Goal: Use online tool/utility: Utilize a website feature to perform a specific function

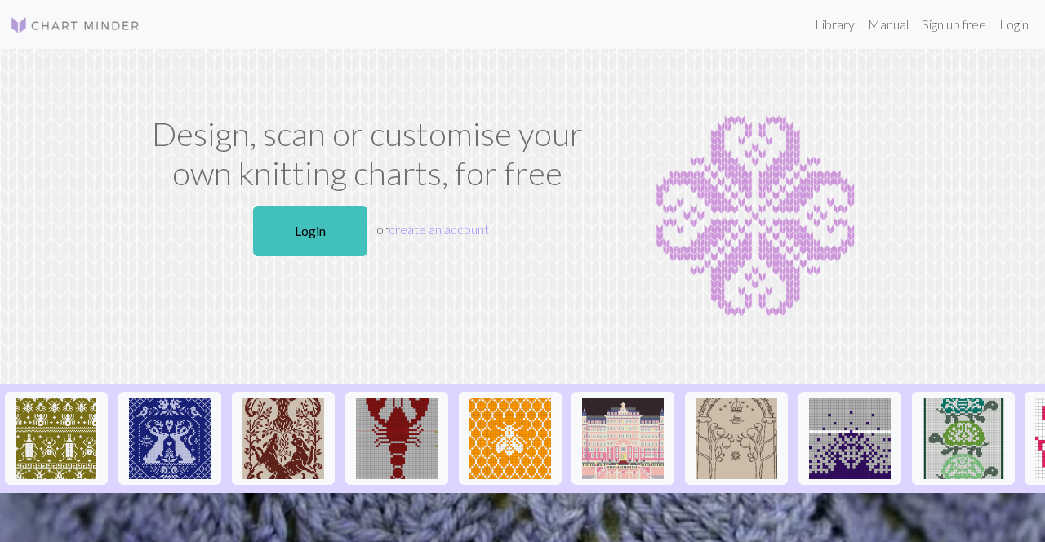
click at [330, 227] on link "Login" at bounding box center [310, 231] width 114 height 51
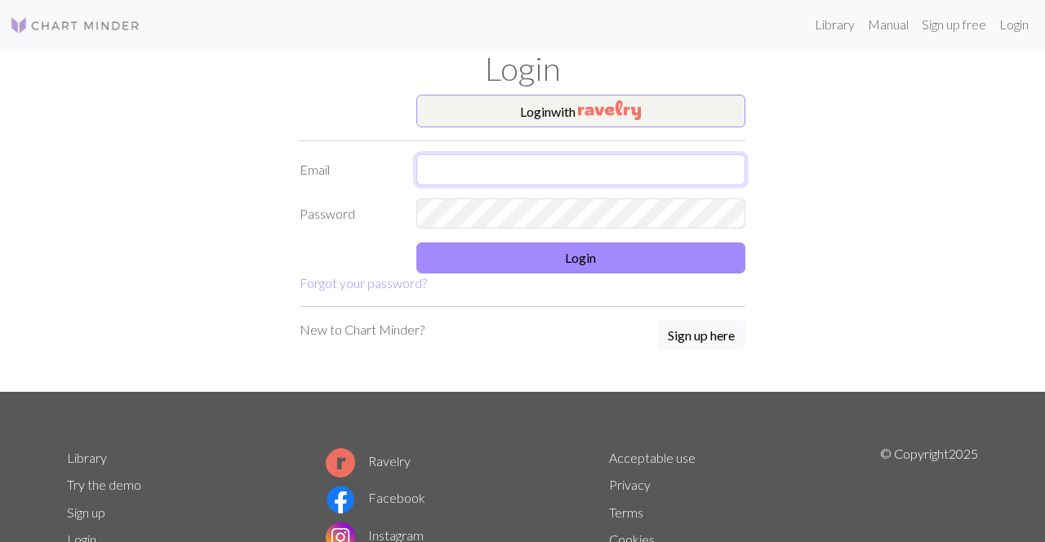
click at [676, 172] on input "text" at bounding box center [582, 169] width 330 height 31
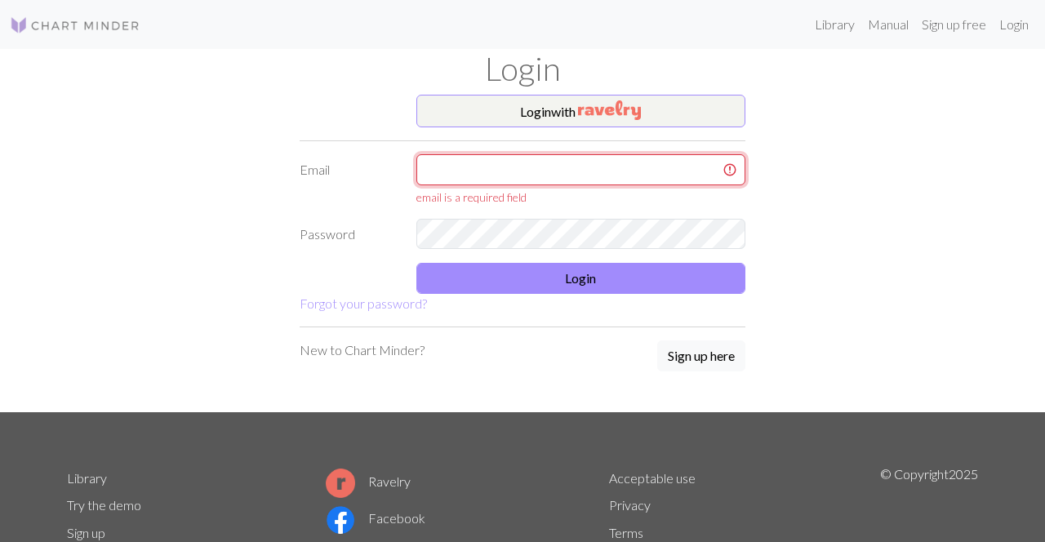
type input "[EMAIL_ADDRESS][DOMAIN_NAME]"
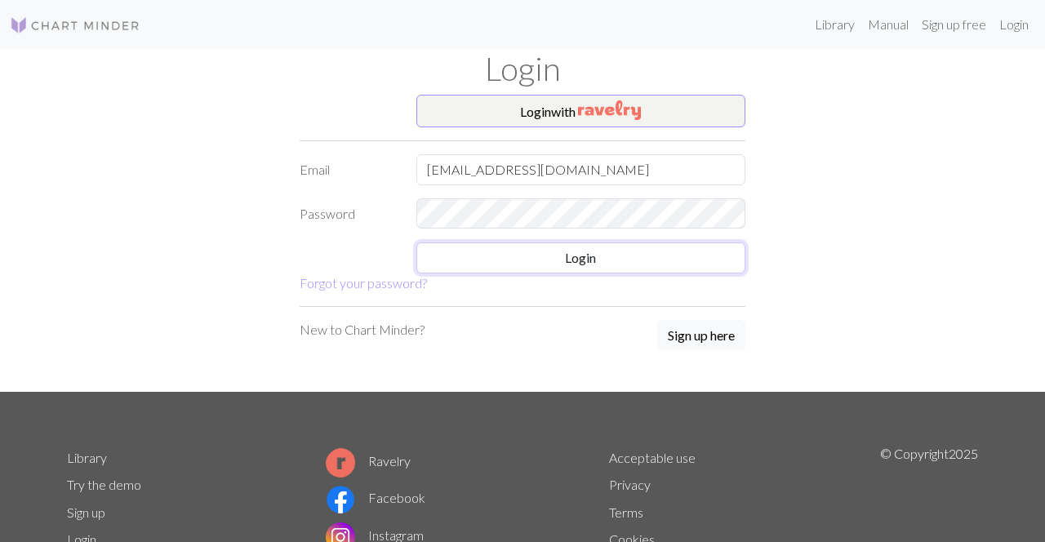
click at [694, 261] on button "Login" at bounding box center [582, 258] width 330 height 31
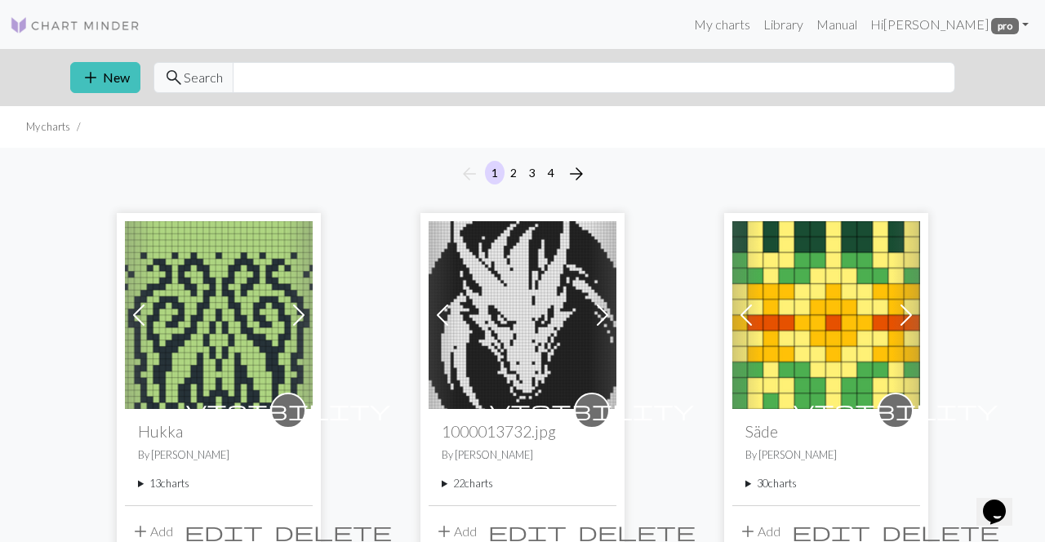
click at [454, 488] on summary "22 charts" at bounding box center [523, 484] width 162 height 16
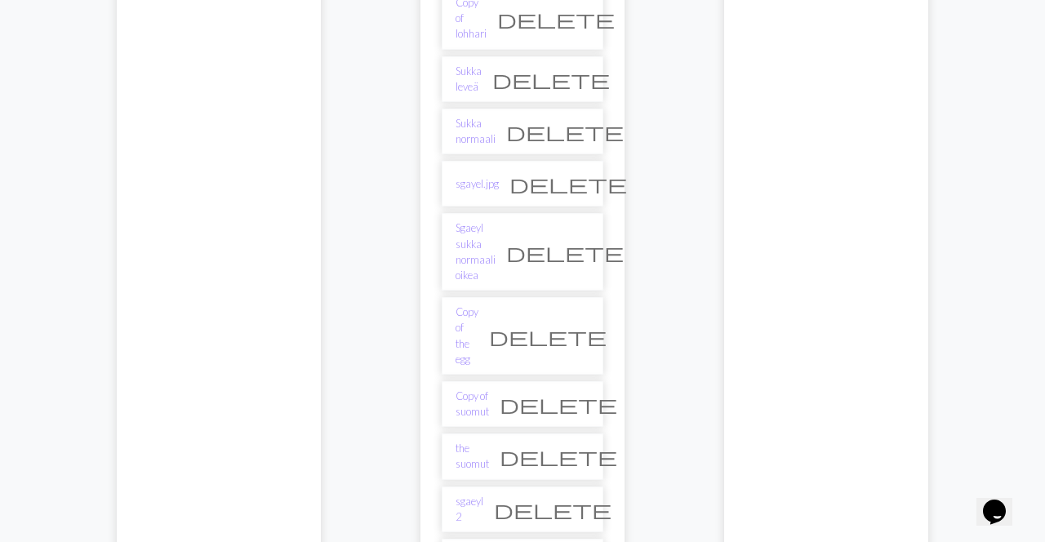
scroll to position [1145, 0]
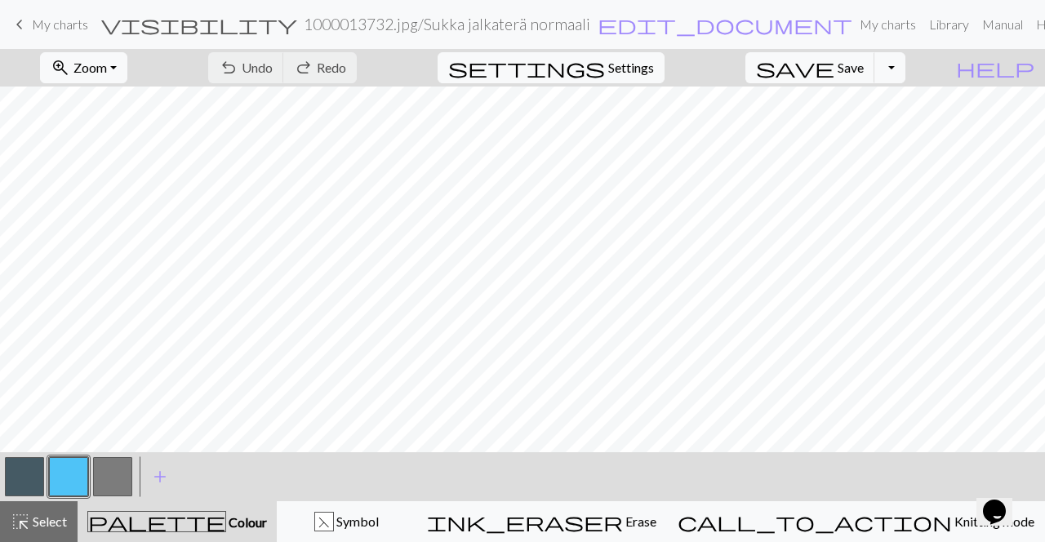
click at [107, 69] on span "Zoom" at bounding box center [90, 68] width 33 height 16
click at [119, 97] on button "Fit all" at bounding box center [106, 103] width 129 height 26
click at [952, 517] on span "Knitting mode" at bounding box center [993, 522] width 82 height 16
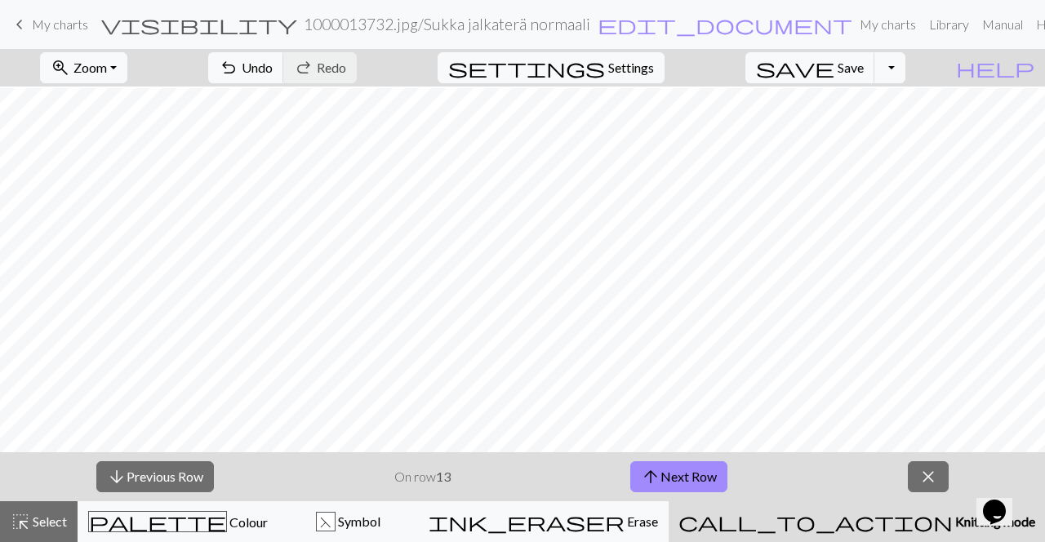
scroll to position [2, 0]
click at [193, 488] on button "arrow_downward Previous Row" at bounding box center [155, 476] width 118 height 31
click at [198, 479] on button "arrow_downward Previous Row" at bounding box center [155, 476] width 118 height 31
click at [199, 480] on button "arrow_downward Previous Row" at bounding box center [155, 476] width 118 height 31
click at [193, 485] on button "arrow_downward Previous Row" at bounding box center [155, 476] width 118 height 31
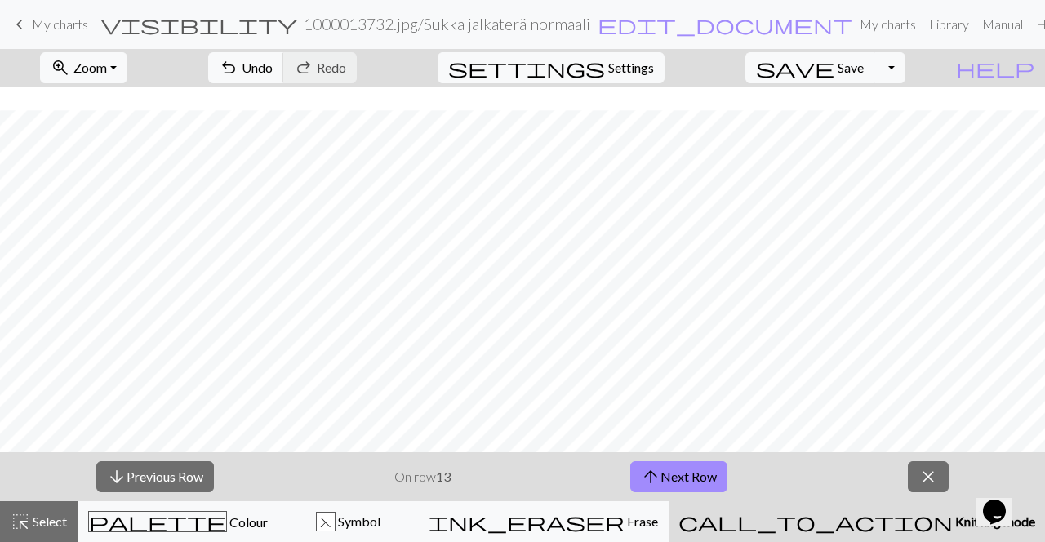
click at [198, 479] on button "arrow_downward Previous Row" at bounding box center [155, 476] width 118 height 31
click at [198, 482] on button "arrow_downward Previous Row" at bounding box center [155, 476] width 118 height 31
click at [197, 481] on button "arrow_downward Previous Row" at bounding box center [155, 476] width 118 height 31
click at [195, 483] on button "arrow_downward Previous Row" at bounding box center [155, 476] width 118 height 31
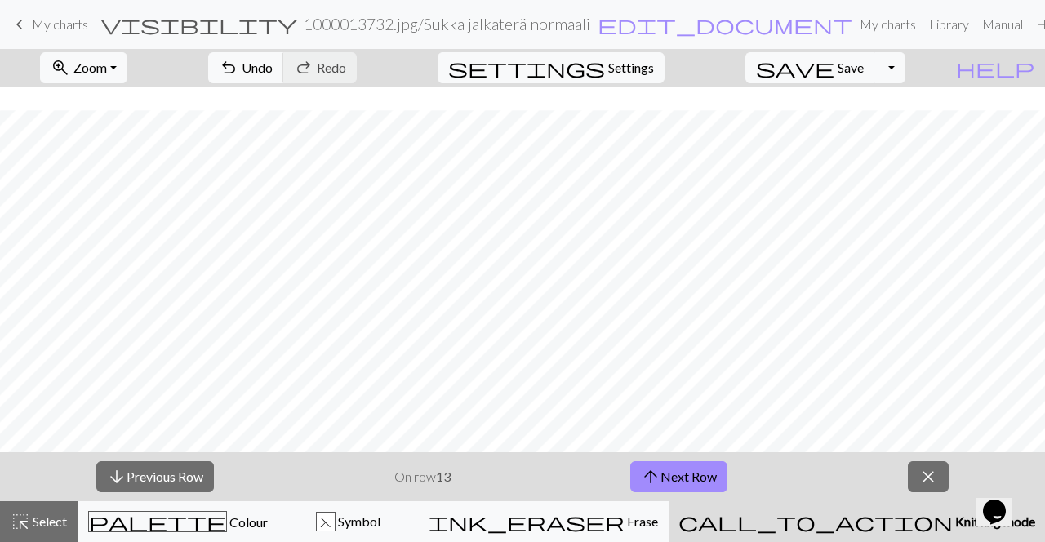
click at [193, 488] on button "arrow_downward Previous Row" at bounding box center [155, 476] width 118 height 31
click at [194, 491] on button "arrow_downward Previous Row" at bounding box center [155, 476] width 118 height 31
click at [196, 488] on button "arrow_downward Previous Row" at bounding box center [155, 476] width 118 height 31
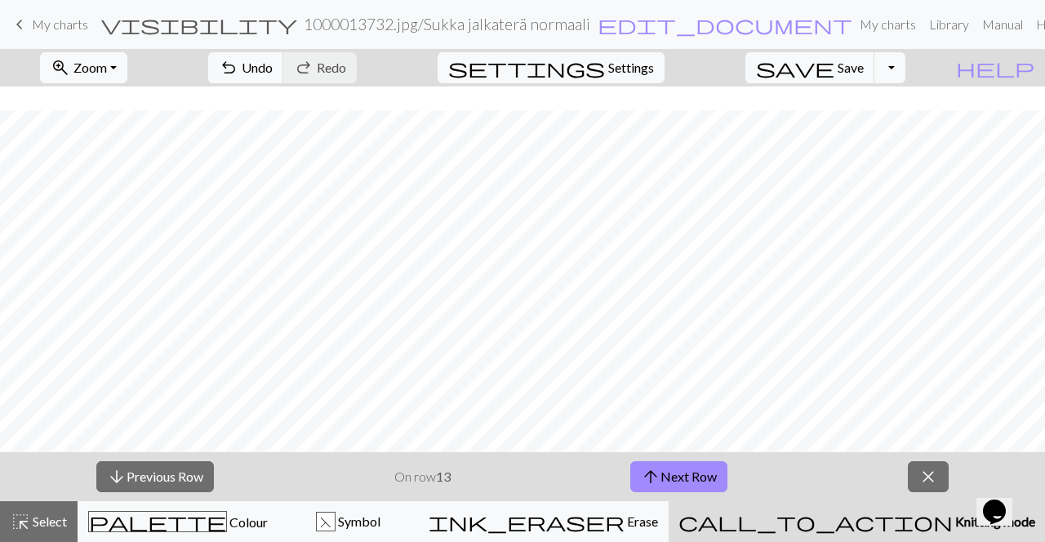
click at [196, 487] on button "arrow_downward Previous Row" at bounding box center [155, 476] width 118 height 31
click at [197, 487] on button "arrow_downward Previous Row" at bounding box center [155, 476] width 118 height 31
click at [198, 487] on button "arrow_downward Previous Row" at bounding box center [156, 476] width 118 height 31
click at [198, 488] on button "arrow_downward Previous Row" at bounding box center [156, 476] width 118 height 31
click at [201, 488] on button "arrow_downward Previous Row" at bounding box center [156, 476] width 118 height 31
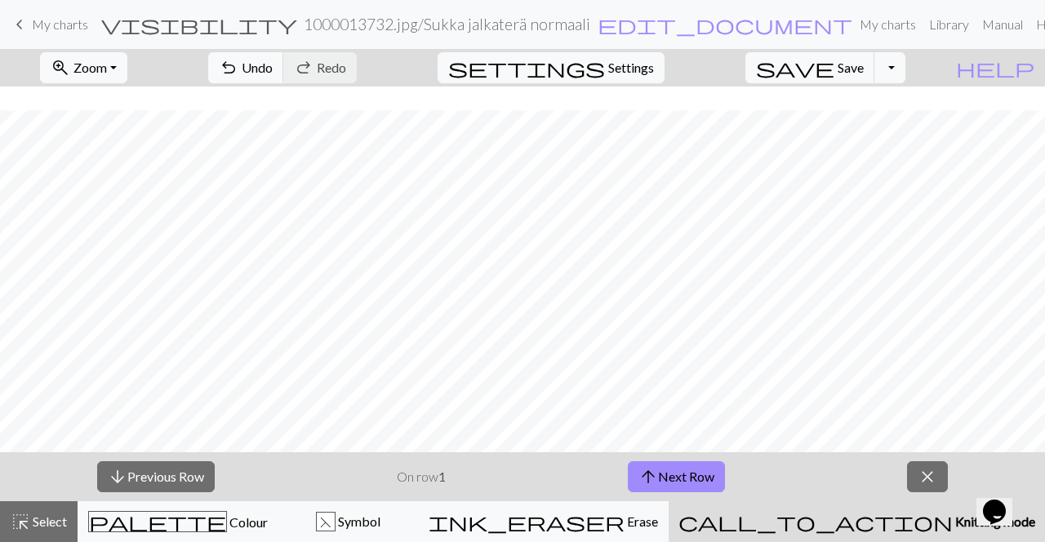
click at [204, 484] on button "arrow_downward Previous Row" at bounding box center [156, 476] width 118 height 31
click at [203, 487] on button "arrow_downward Previous Row" at bounding box center [156, 476] width 118 height 31
click at [204, 487] on button "arrow_downward Previous Row" at bounding box center [156, 476] width 118 height 31
click at [204, 488] on button "arrow_downward Previous Row" at bounding box center [156, 476] width 118 height 31
click at [202, 490] on button "arrow_downward Previous Row" at bounding box center [156, 476] width 118 height 31
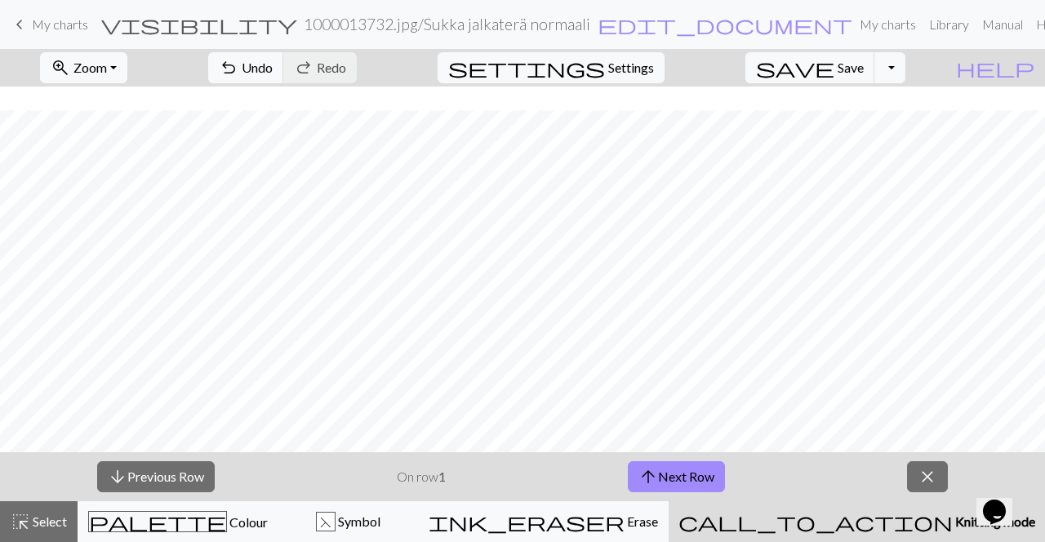
click at [204, 491] on button "arrow_downward Previous Row" at bounding box center [156, 476] width 118 height 31
click at [204, 486] on button "arrow_downward Previous Row" at bounding box center [156, 476] width 118 height 31
click at [204, 485] on button "arrow_downward Previous Row" at bounding box center [156, 476] width 118 height 31
click at [207, 488] on button "arrow_downward Previous Row" at bounding box center [156, 476] width 118 height 31
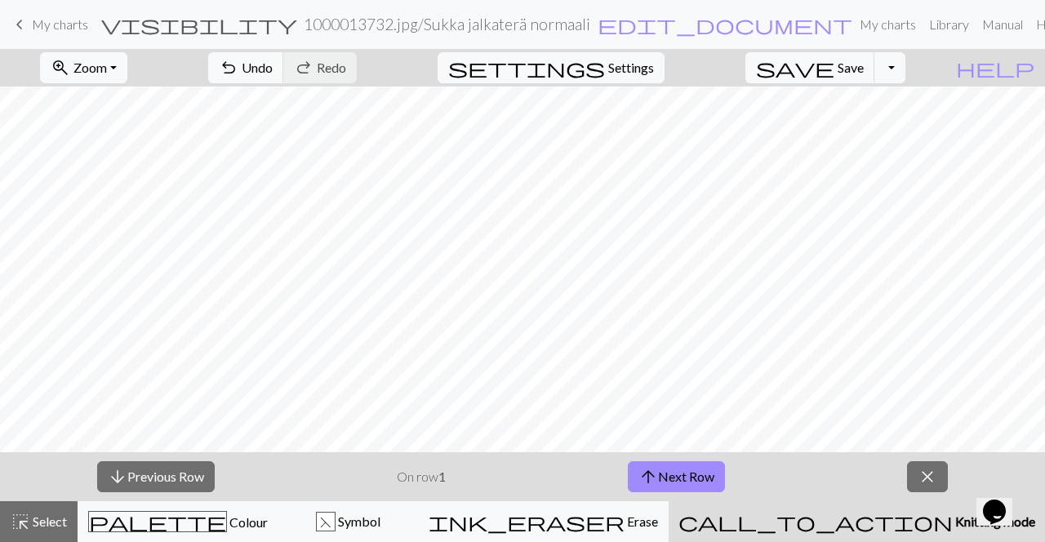
click at [227, 525] on span "Colour" at bounding box center [247, 523] width 41 height 16
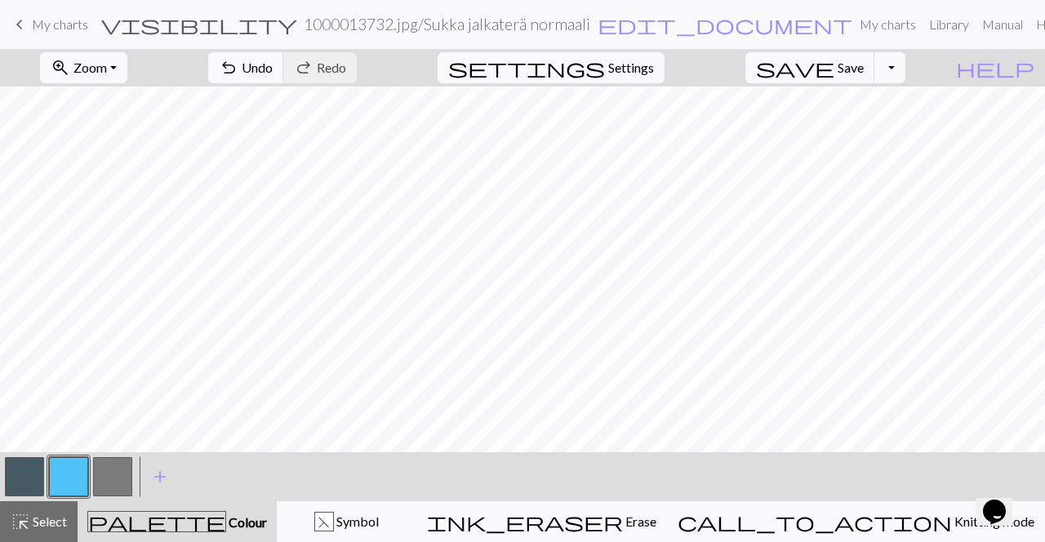
click at [952, 524] on span "Knitting mode" at bounding box center [993, 522] width 82 height 16
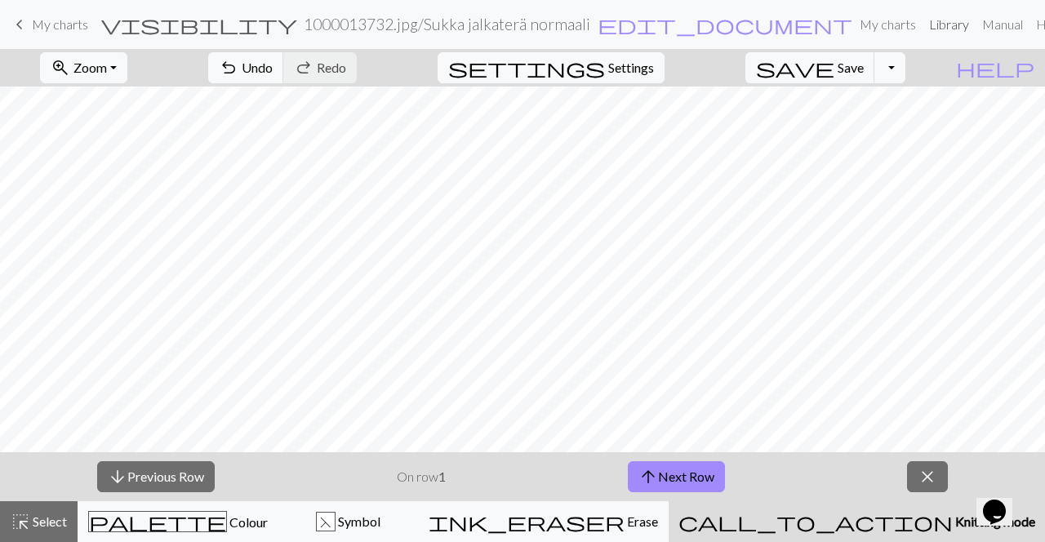
click at [923, 22] on link "Library" at bounding box center [949, 24] width 53 height 33
click at [107, 64] on span "Zoom" at bounding box center [90, 68] width 33 height 16
click at [137, 109] on button "Fit all" at bounding box center [106, 103] width 129 height 26
click at [701, 474] on button "arrow_upward Next Row" at bounding box center [676, 476] width 97 height 31
click at [694, 477] on button "arrow_upward Next Row" at bounding box center [676, 476] width 97 height 31
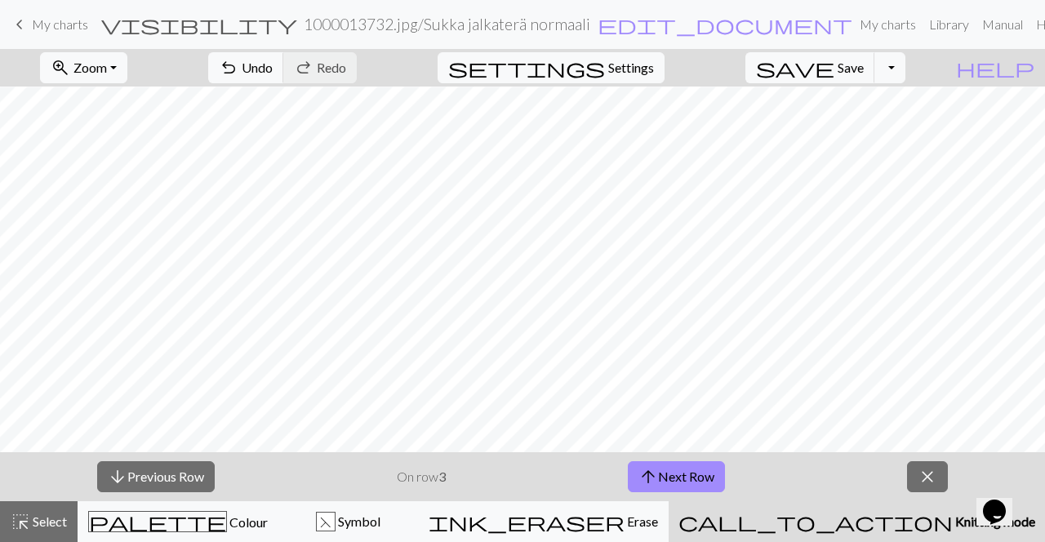
click at [710, 475] on button "arrow_upward Next Row" at bounding box center [676, 476] width 97 height 31
click at [702, 480] on button "arrow_upward Next Row" at bounding box center [676, 476] width 97 height 31
click at [702, 474] on button "arrow_upward Next Row" at bounding box center [676, 476] width 97 height 31
click at [693, 466] on button "arrow_upward Next Row" at bounding box center [676, 476] width 97 height 31
click at [725, 484] on button "arrow_upward Next Row" at bounding box center [676, 476] width 97 height 31
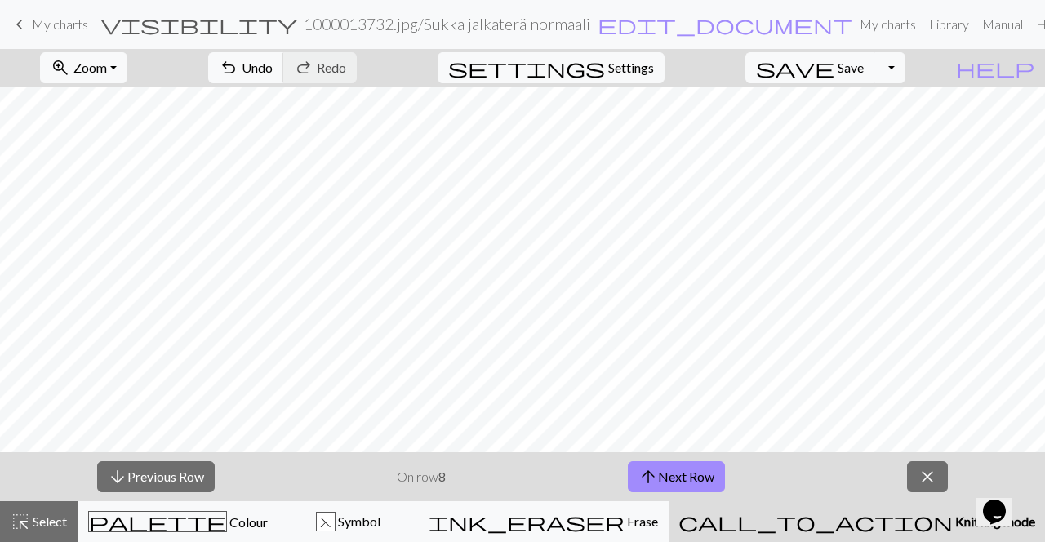
click at [707, 477] on button "arrow_upward Next Row" at bounding box center [676, 476] width 97 height 31
click at [234, 528] on div "palette Colour Colour" at bounding box center [178, 521] width 180 height 21
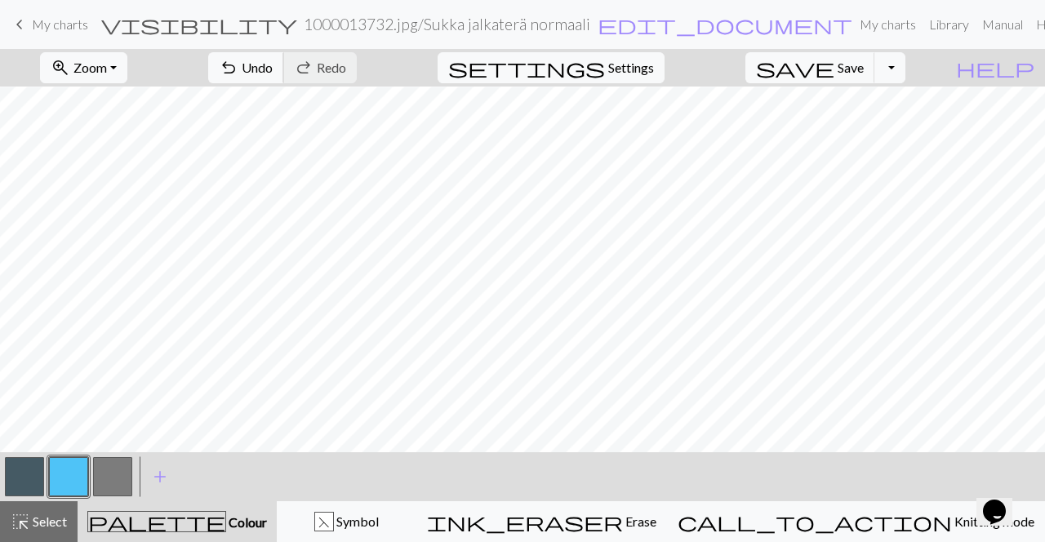
click at [284, 75] on button "undo Undo Undo" at bounding box center [246, 67] width 76 height 31
click at [273, 70] on span "Undo" at bounding box center [257, 68] width 31 height 16
click at [284, 78] on button "undo Undo Undo" at bounding box center [246, 67] width 76 height 31
click at [864, 74] on span "Save" at bounding box center [851, 68] width 26 height 16
click at [917, 531] on div "call_to_action Knitting mode Knitting mode" at bounding box center [856, 522] width 357 height 20
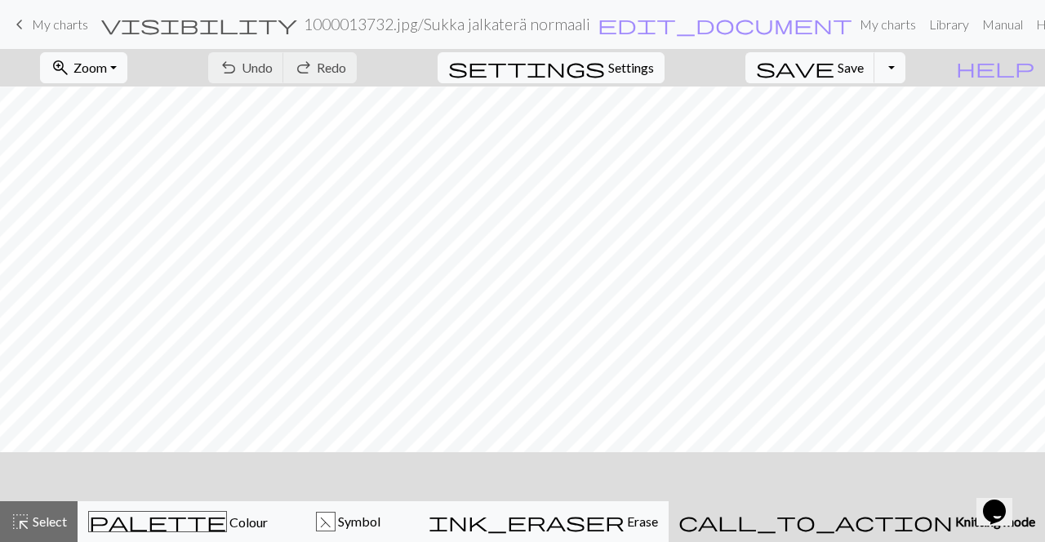
click at [953, 528] on span "Knitting mode" at bounding box center [994, 522] width 82 height 16
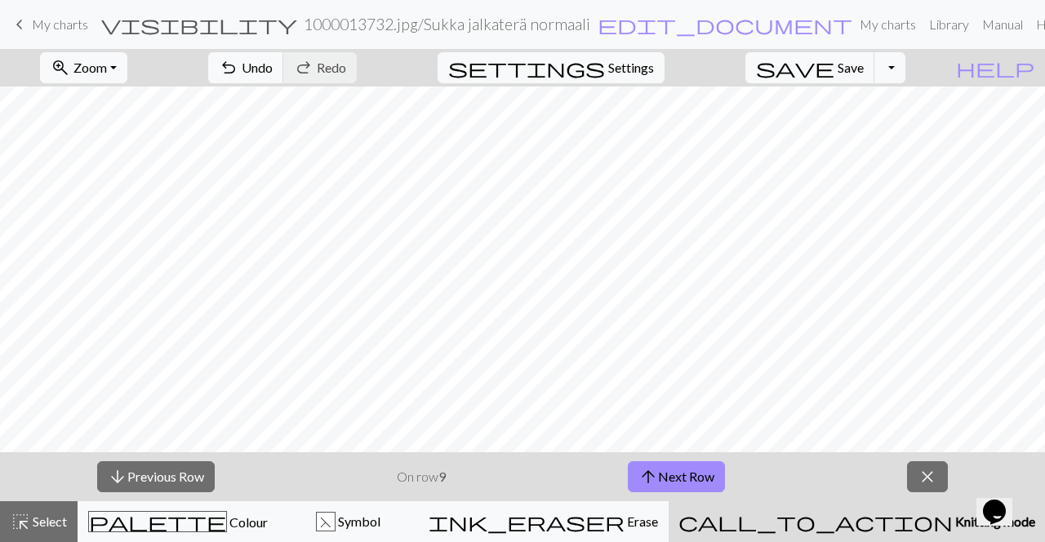
click at [699, 466] on button "arrow_upward Next Row" at bounding box center [676, 476] width 97 height 31
click at [722, 462] on button "arrow_upward Next Row" at bounding box center [679, 476] width 97 height 31
click at [728, 467] on button "arrow_upward Next Row" at bounding box center [679, 476] width 97 height 31
click at [719, 468] on button "arrow_upward Next Row" at bounding box center [679, 476] width 97 height 31
click at [726, 485] on button "arrow_upward Next Row" at bounding box center [679, 476] width 97 height 31
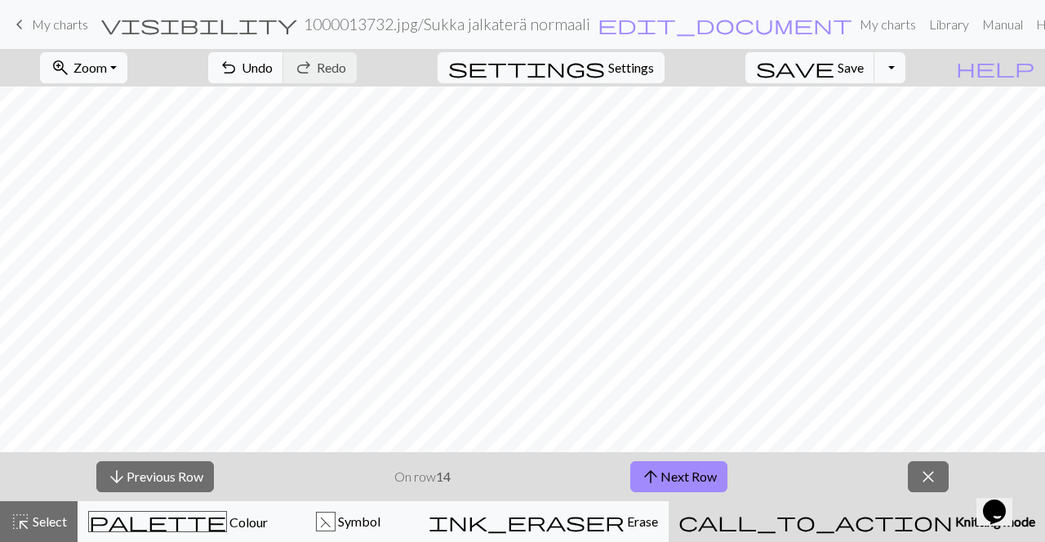
click at [723, 466] on button "arrow_upward Next Row" at bounding box center [679, 476] width 97 height 31
click at [728, 478] on button "arrow_upward Next Row" at bounding box center [679, 476] width 97 height 31
click at [240, 529] on div "palette Colour Colour" at bounding box center [178, 521] width 180 height 21
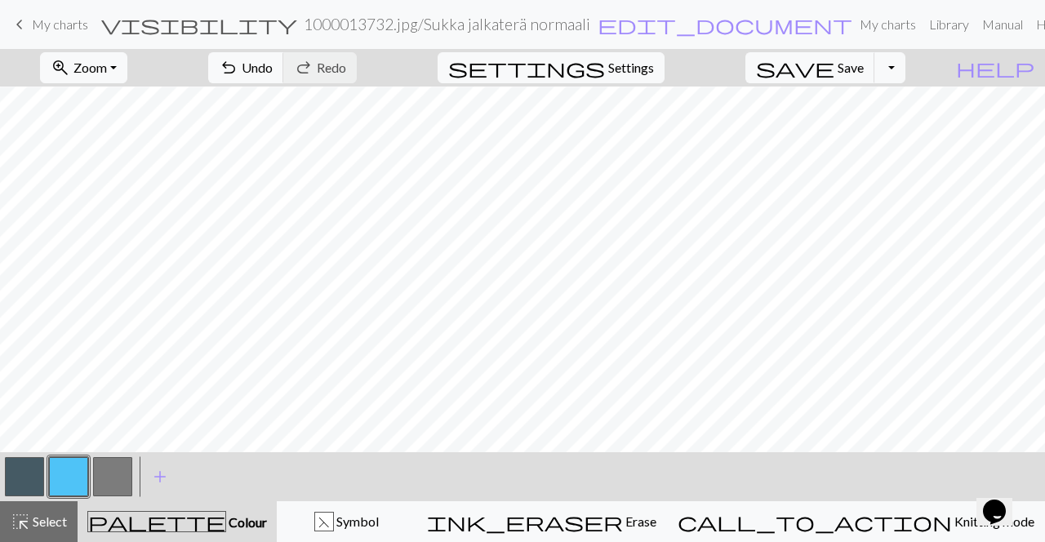
click at [36, 487] on button "button" at bounding box center [24, 476] width 39 height 39
click at [82, 483] on button "button" at bounding box center [68, 476] width 39 height 39
click at [284, 78] on button "undo Undo Undo" at bounding box center [246, 67] width 76 height 31
click at [273, 71] on span "Undo" at bounding box center [257, 68] width 31 height 16
click at [864, 70] on span "Save" at bounding box center [851, 68] width 26 height 16
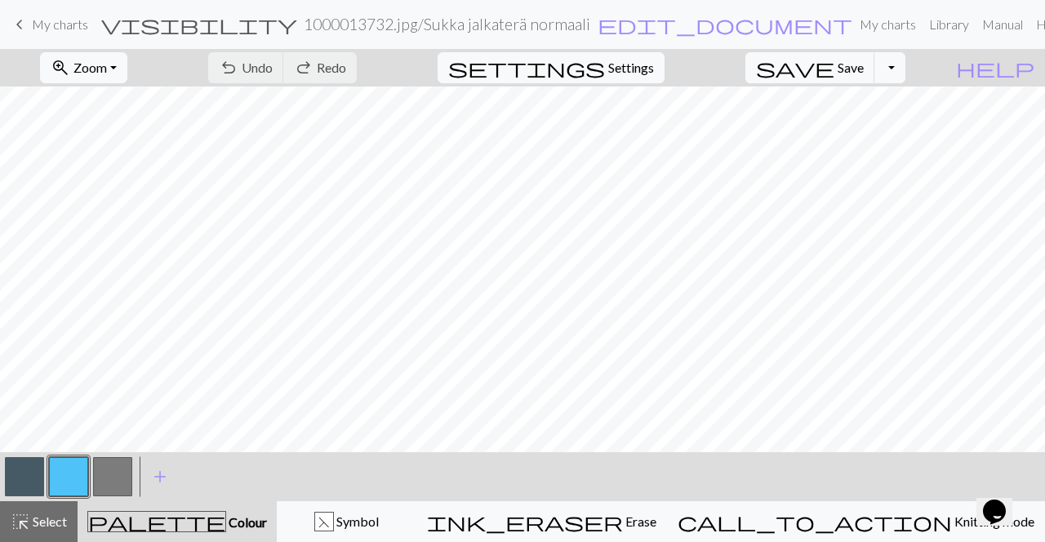
click at [907, 529] on div "call_to_action Knitting mode Knitting mode" at bounding box center [856, 522] width 357 height 20
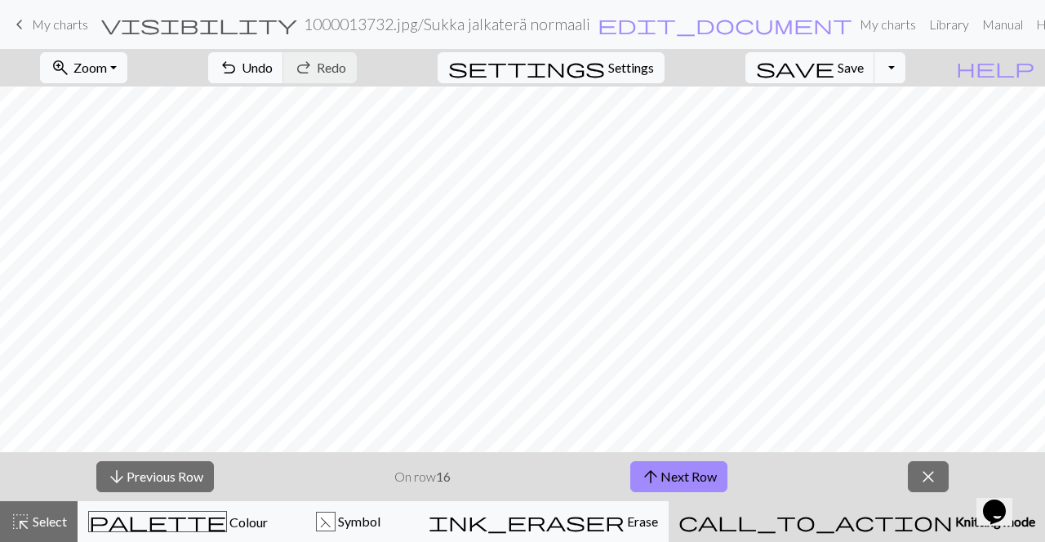
click at [692, 479] on button "arrow_upward Next Row" at bounding box center [679, 476] width 97 height 31
click at [44, 32] on link "keyboard_arrow_left My charts" at bounding box center [49, 25] width 78 height 28
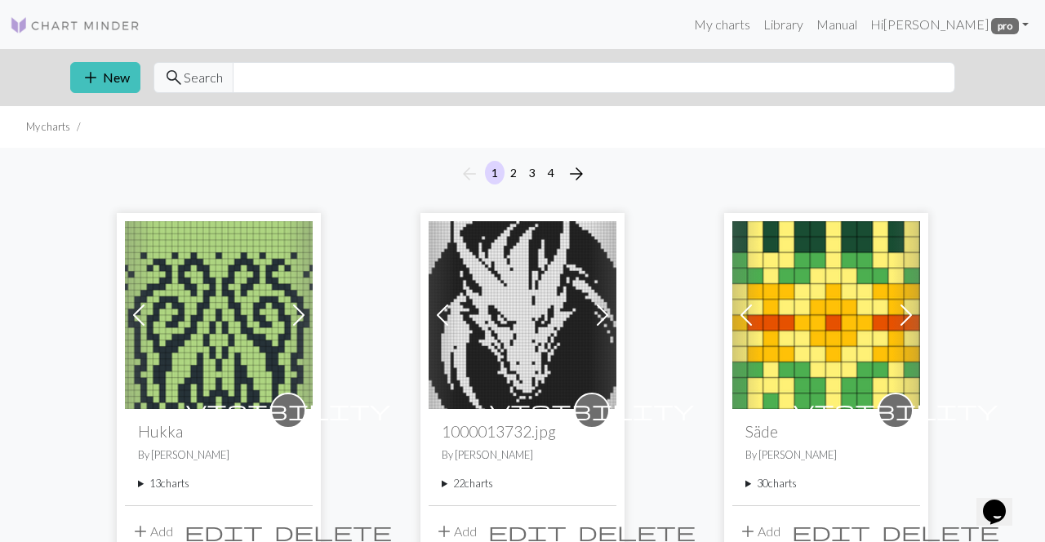
click at [456, 484] on summary "22 charts" at bounding box center [523, 484] width 162 height 16
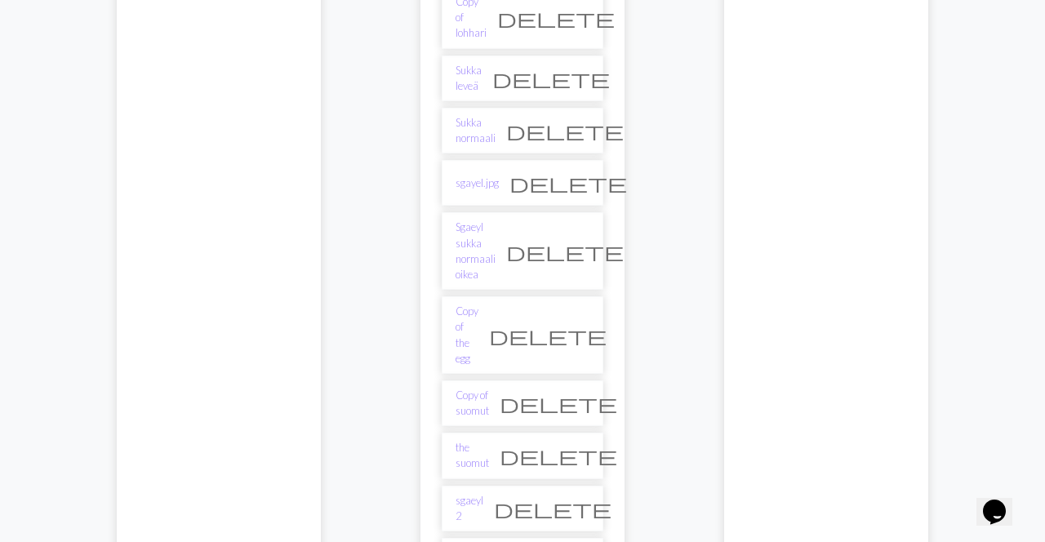
scroll to position [1142, 0]
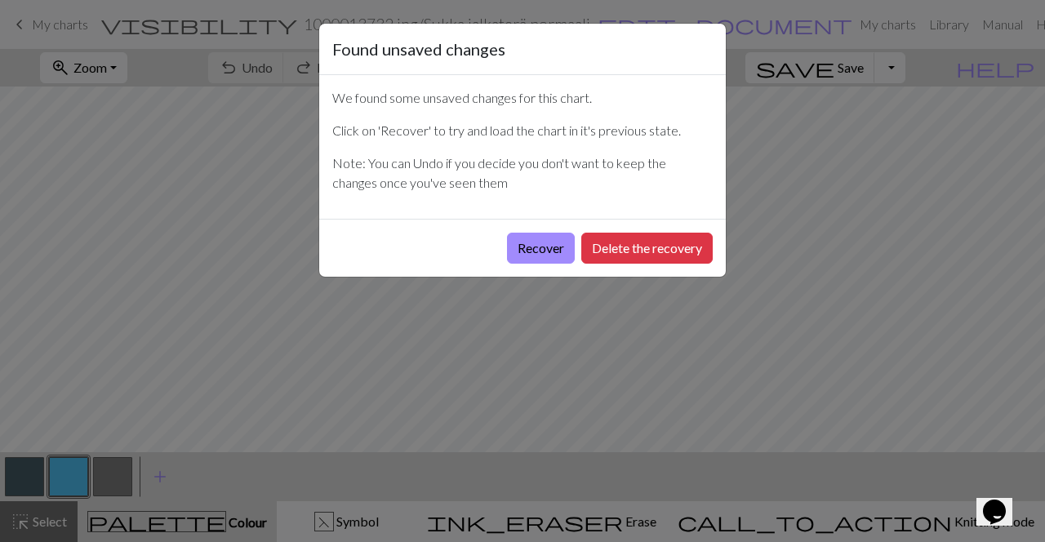
click at [559, 249] on button "Recover" at bounding box center [541, 248] width 68 height 31
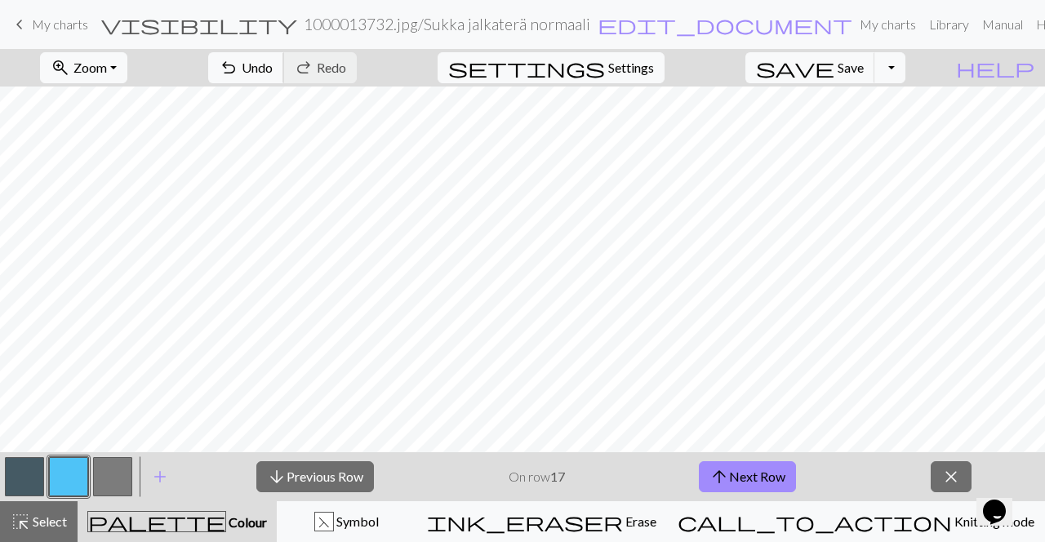
click at [284, 56] on button "undo Undo Undo" at bounding box center [246, 67] width 76 height 31
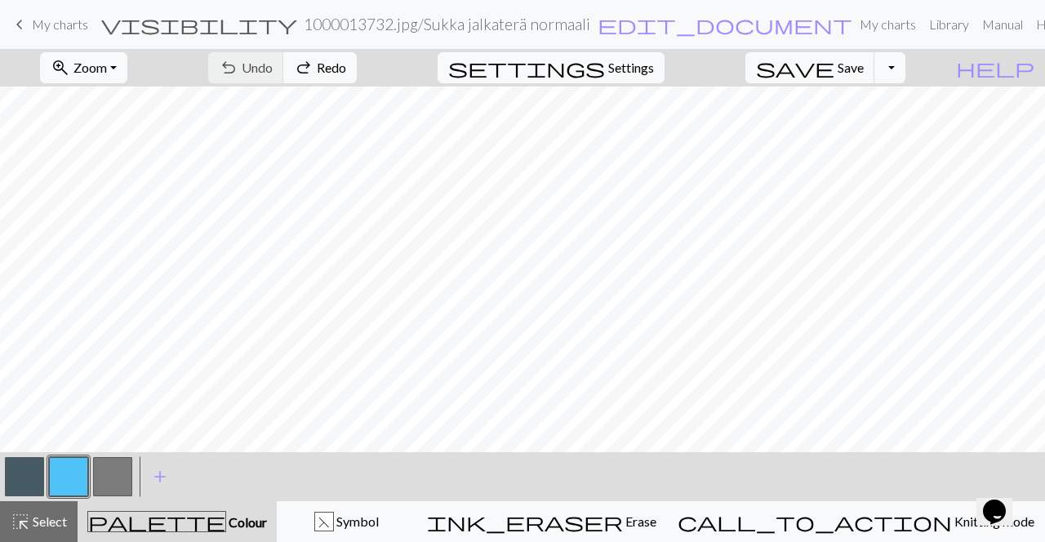
click at [127, 75] on button "zoom_in Zoom Zoom" at bounding box center [83, 67] width 87 height 31
click at [144, 112] on button "Fit all" at bounding box center [106, 103] width 129 height 26
click at [952, 517] on span "Knitting mode" at bounding box center [993, 522] width 82 height 16
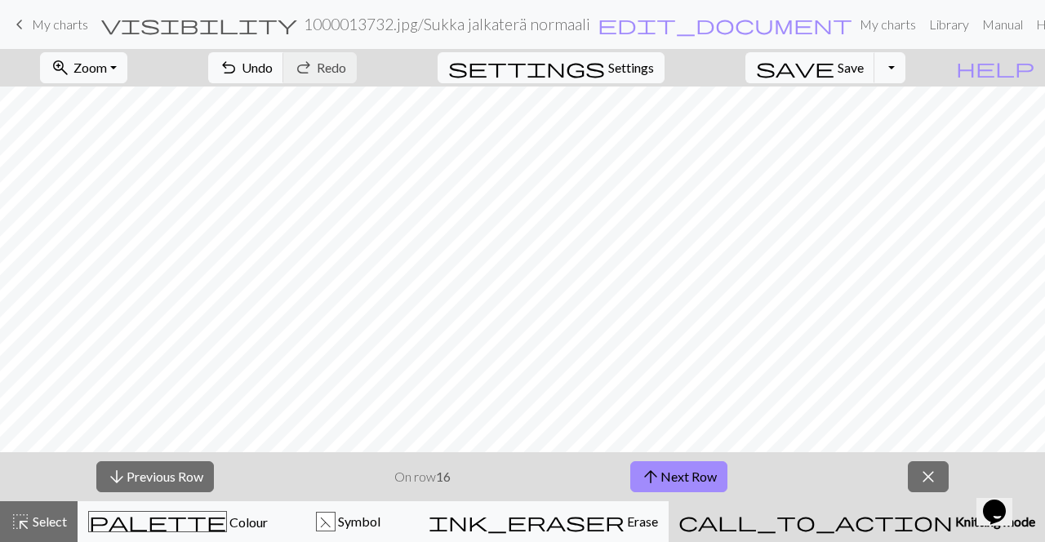
click at [717, 470] on button "arrow_upward Next Row" at bounding box center [679, 476] width 97 height 31
click at [700, 477] on button "arrow_upward Next Row" at bounding box center [679, 476] width 97 height 31
click at [227, 520] on span "Colour" at bounding box center [247, 523] width 41 height 16
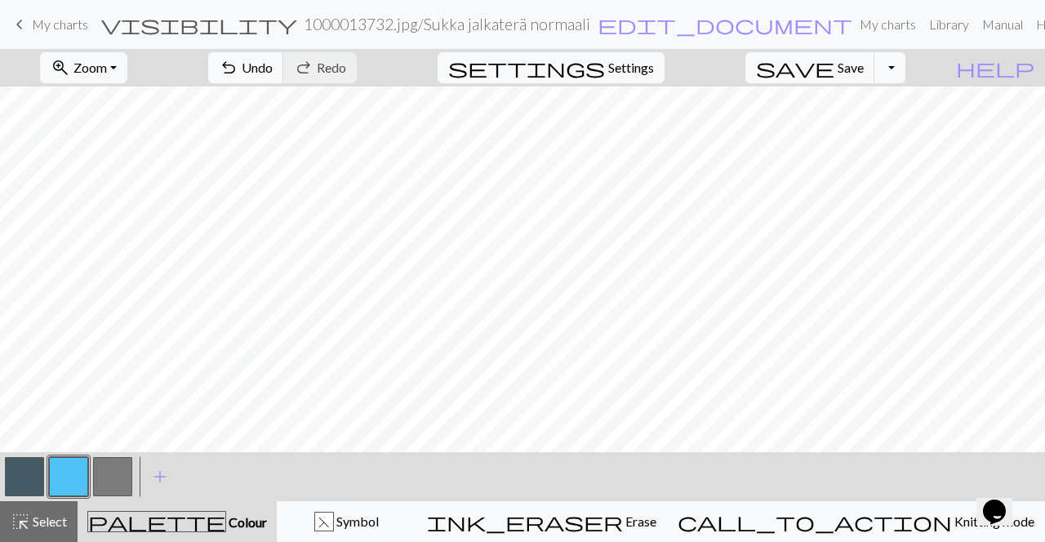
click at [31, 487] on button "button" at bounding box center [24, 476] width 39 height 39
click at [864, 74] on span "Save" at bounding box center [851, 68] width 26 height 16
click at [952, 524] on span "Knitting mode" at bounding box center [993, 522] width 82 height 16
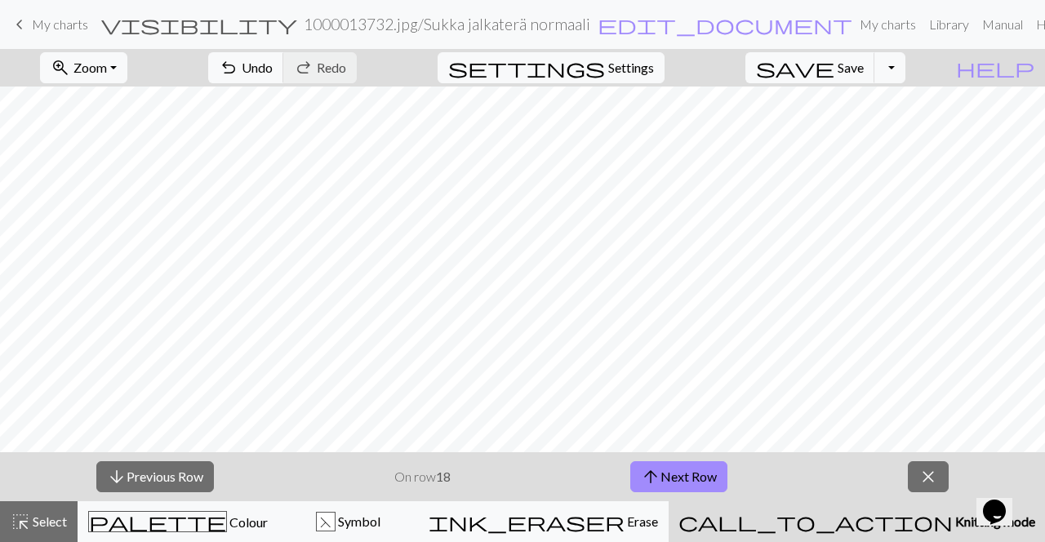
click at [721, 484] on button "arrow_upward Next Row" at bounding box center [679, 476] width 97 height 31
click at [724, 479] on button "arrow_upward Next Row" at bounding box center [679, 476] width 97 height 31
click at [227, 519] on span "Colour" at bounding box center [247, 523] width 41 height 16
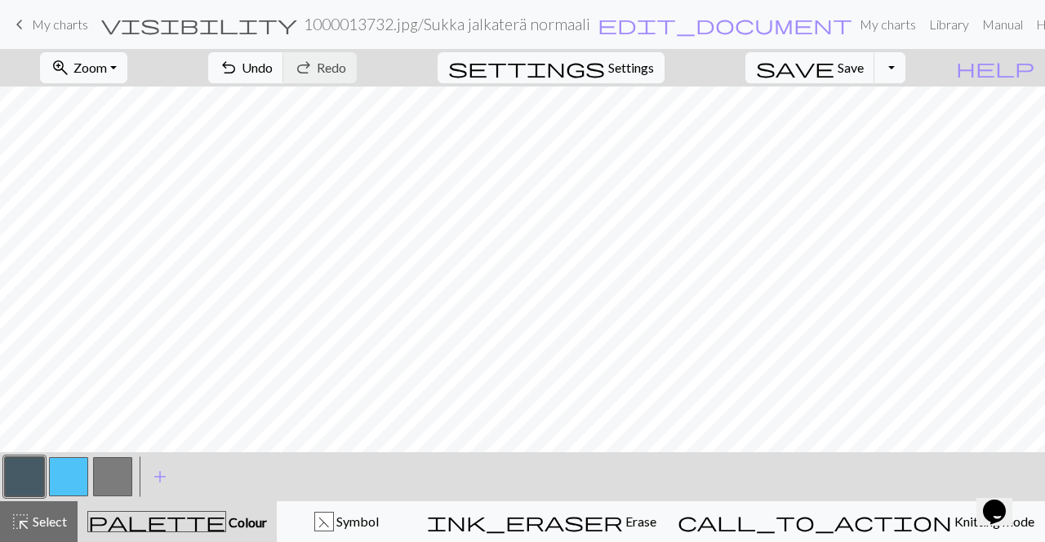
click at [69, 480] on button "button" at bounding box center [68, 476] width 39 height 39
click at [873, 75] on button "save Save Save" at bounding box center [811, 67] width 130 height 31
click at [864, 70] on span "Save" at bounding box center [851, 68] width 26 height 16
click at [864, 72] on span "Save" at bounding box center [851, 68] width 26 height 16
click at [930, 529] on div "call_to_action Knitting mode Knitting mode" at bounding box center [856, 522] width 357 height 20
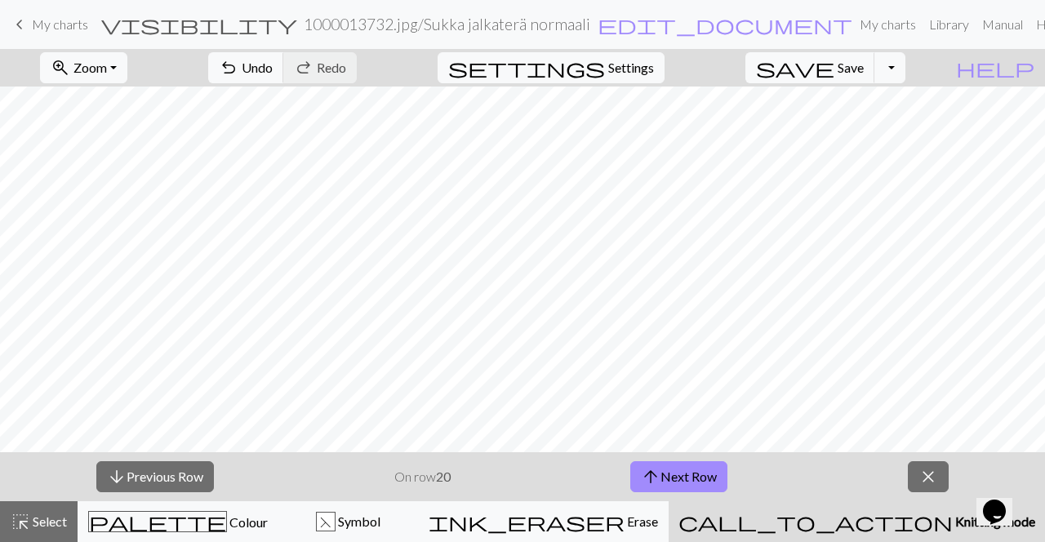
click at [706, 485] on button "arrow_upward Next Row" at bounding box center [679, 476] width 97 height 31
click at [720, 483] on button "arrow_upward Next Row" at bounding box center [679, 476] width 97 height 31
click at [699, 474] on button "arrow_upward Next Row" at bounding box center [679, 476] width 97 height 31
click at [697, 479] on button "arrow_upward Next Row" at bounding box center [679, 476] width 97 height 31
click at [711, 482] on button "arrow_upward Next Row" at bounding box center [679, 476] width 97 height 31
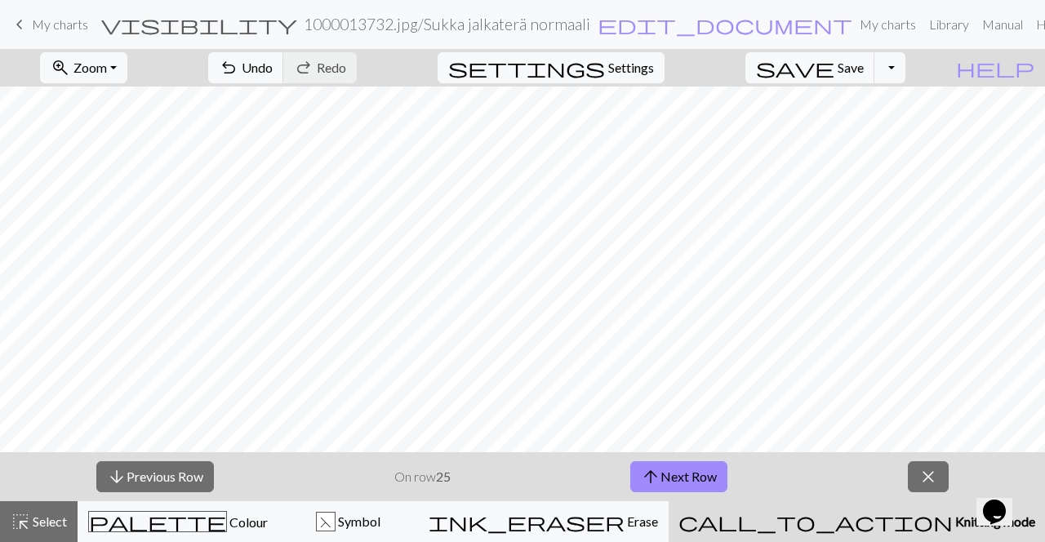
click at [704, 470] on button "arrow_upward Next Row" at bounding box center [679, 476] width 97 height 31
click at [700, 481] on button "arrow_upward Next Row" at bounding box center [679, 476] width 97 height 31
